Goal: Task Accomplishment & Management: Manage account settings

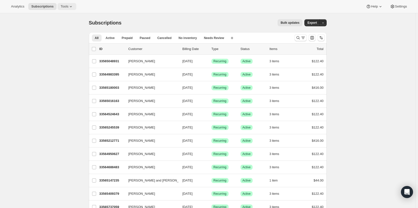
click at [68, 8] on icon at bounding box center [70, 6] width 5 height 5
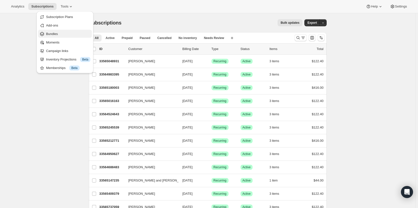
click at [66, 32] on span "Bundles" at bounding box center [68, 34] width 44 height 5
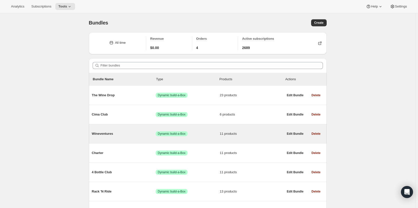
click at [146, 132] on span "Wineventures" at bounding box center [124, 133] width 64 height 5
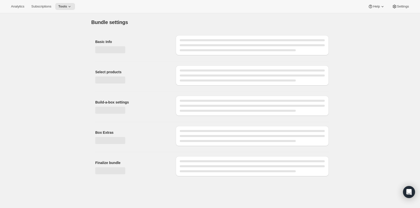
type input "Wineventures"
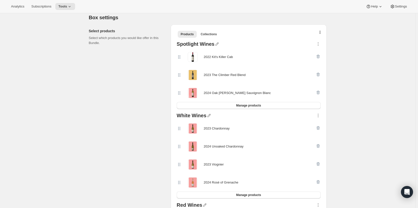
scroll to position [98, 0]
